Goal: Task Accomplishment & Management: Complete application form

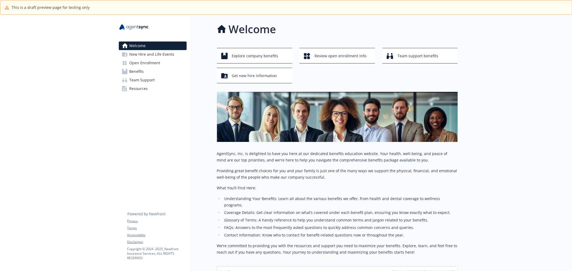
click at [138, 65] on span "Open Enrollment" at bounding box center [144, 63] width 31 height 9
